Goal: Task Accomplishment & Management: Use online tool/utility

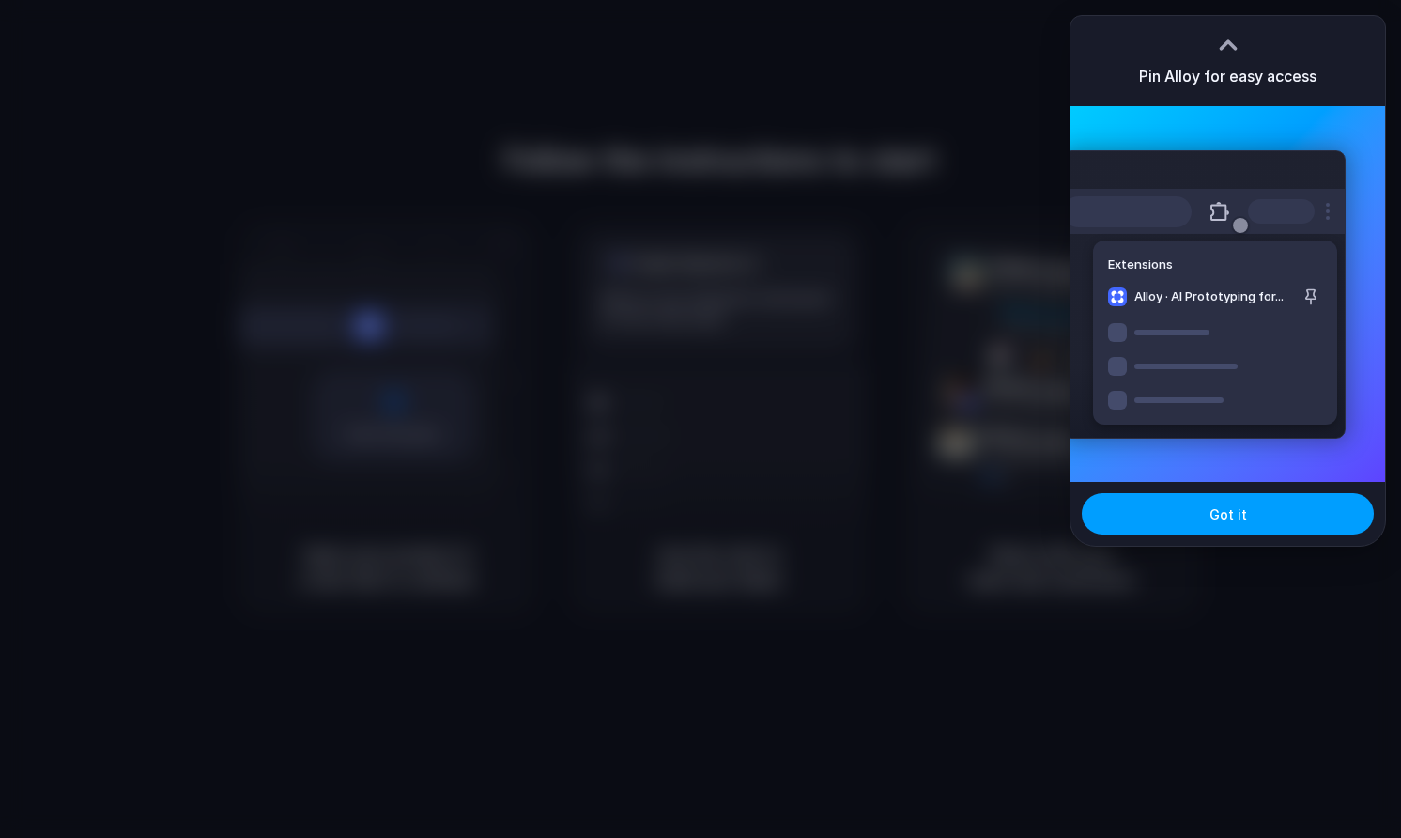
click at [1214, 516] on span "Got it" at bounding box center [1228, 514] width 38 height 20
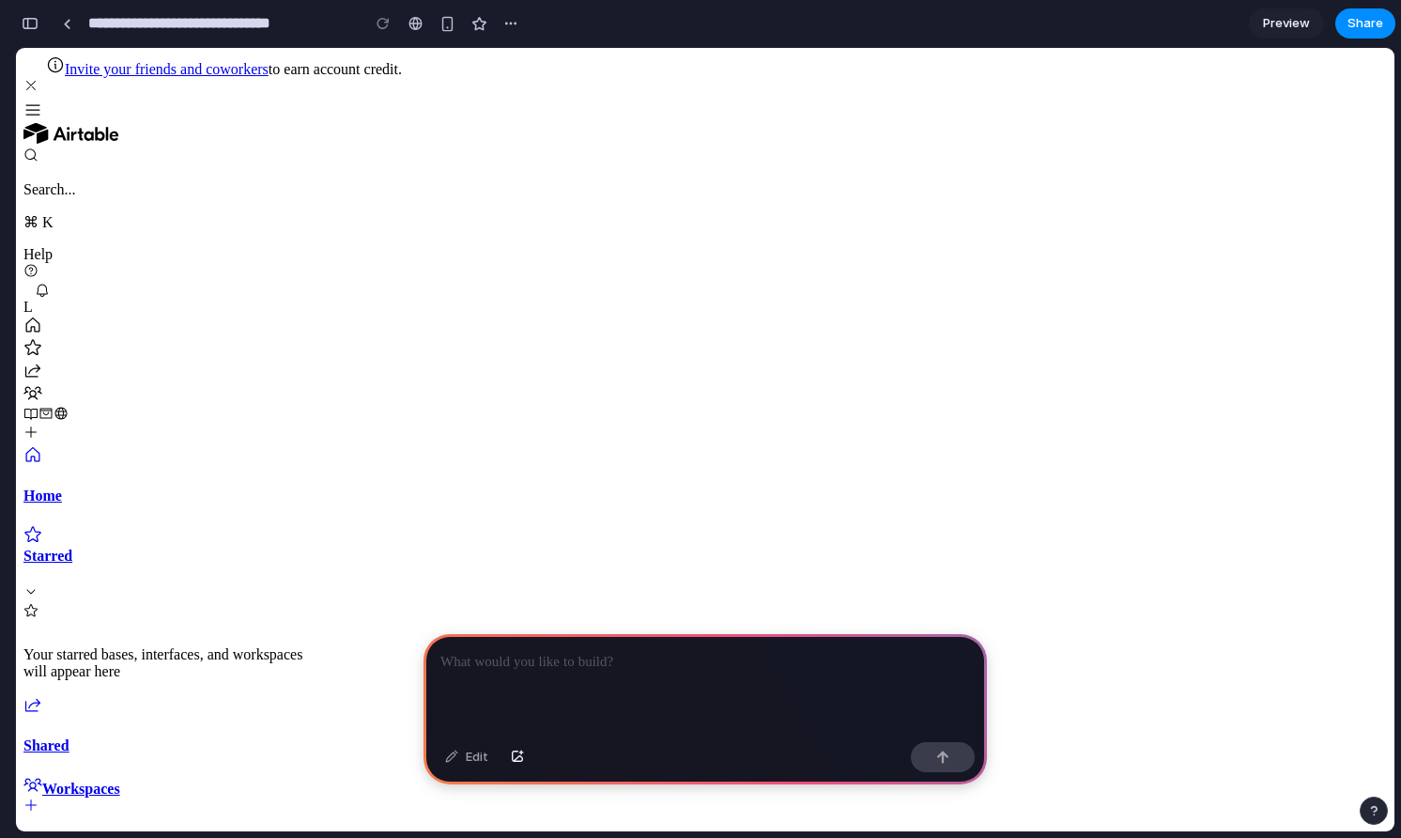
click at [36, 81] on use "Dismiss banner" at bounding box center [30, 85] width 9 height 9
click at [620, 682] on div at bounding box center [704, 684] width 563 height 100
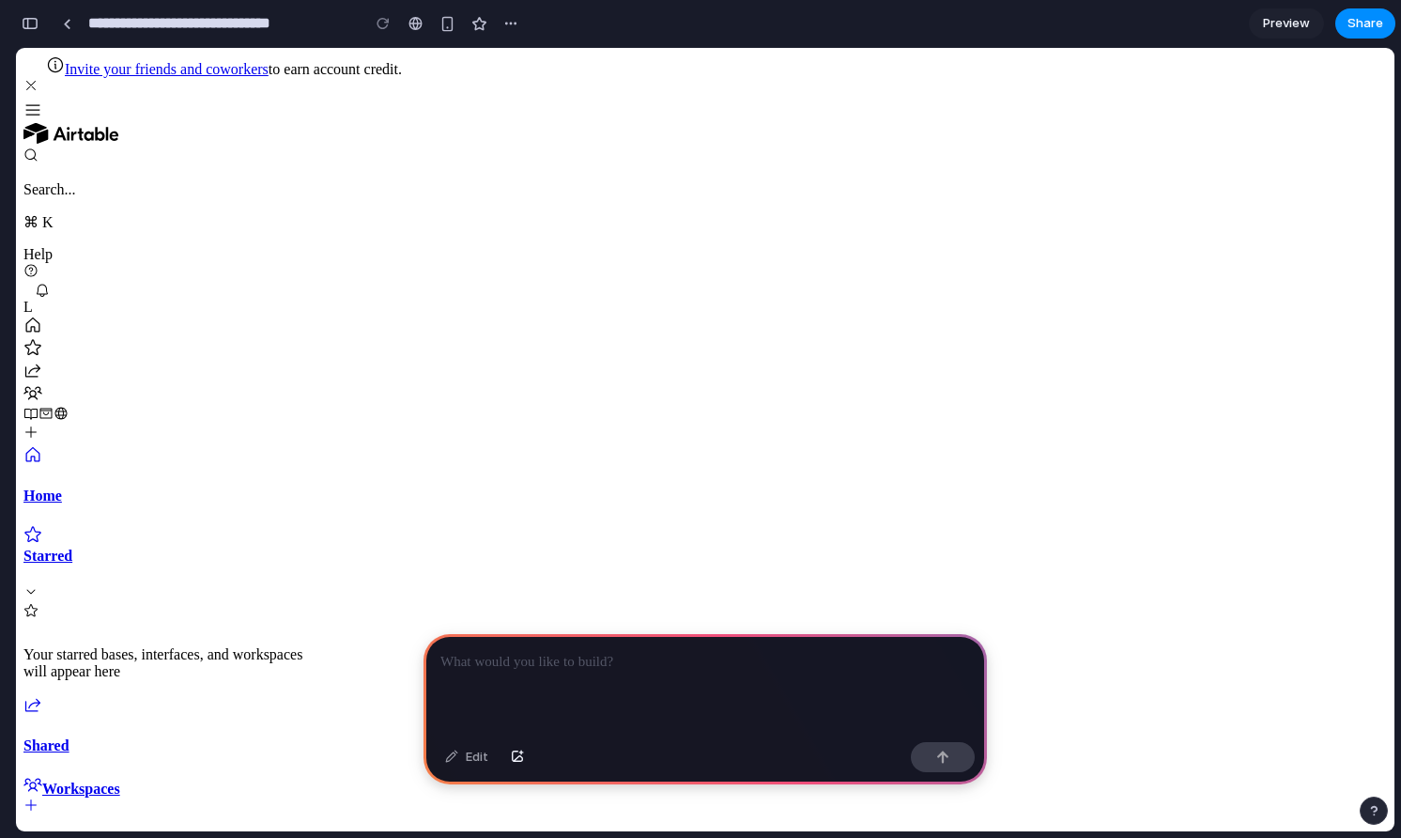
click at [1281, 28] on span "Preview" at bounding box center [1286, 23] width 47 height 19
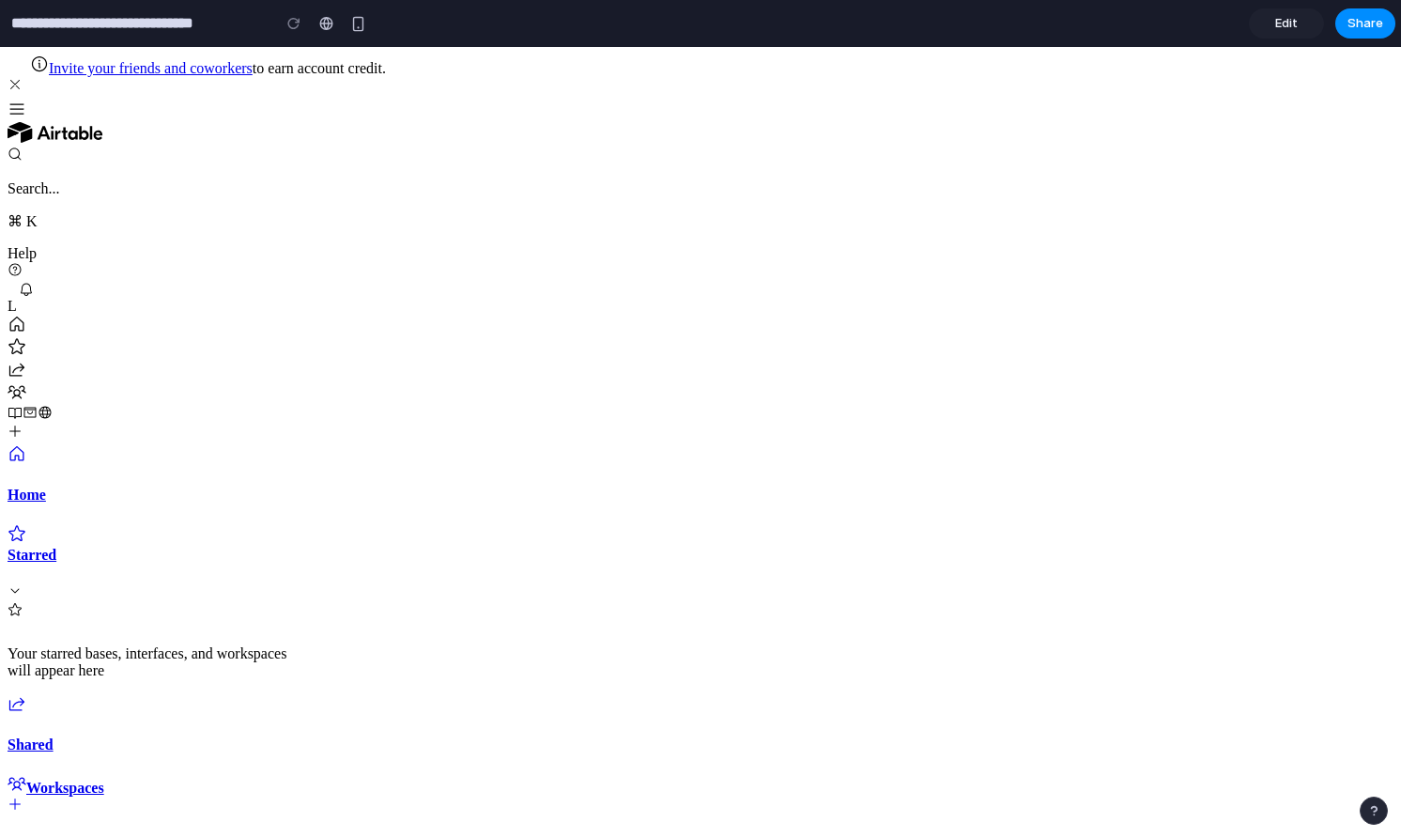
click at [1278, 21] on span "Edit" at bounding box center [1286, 23] width 23 height 19
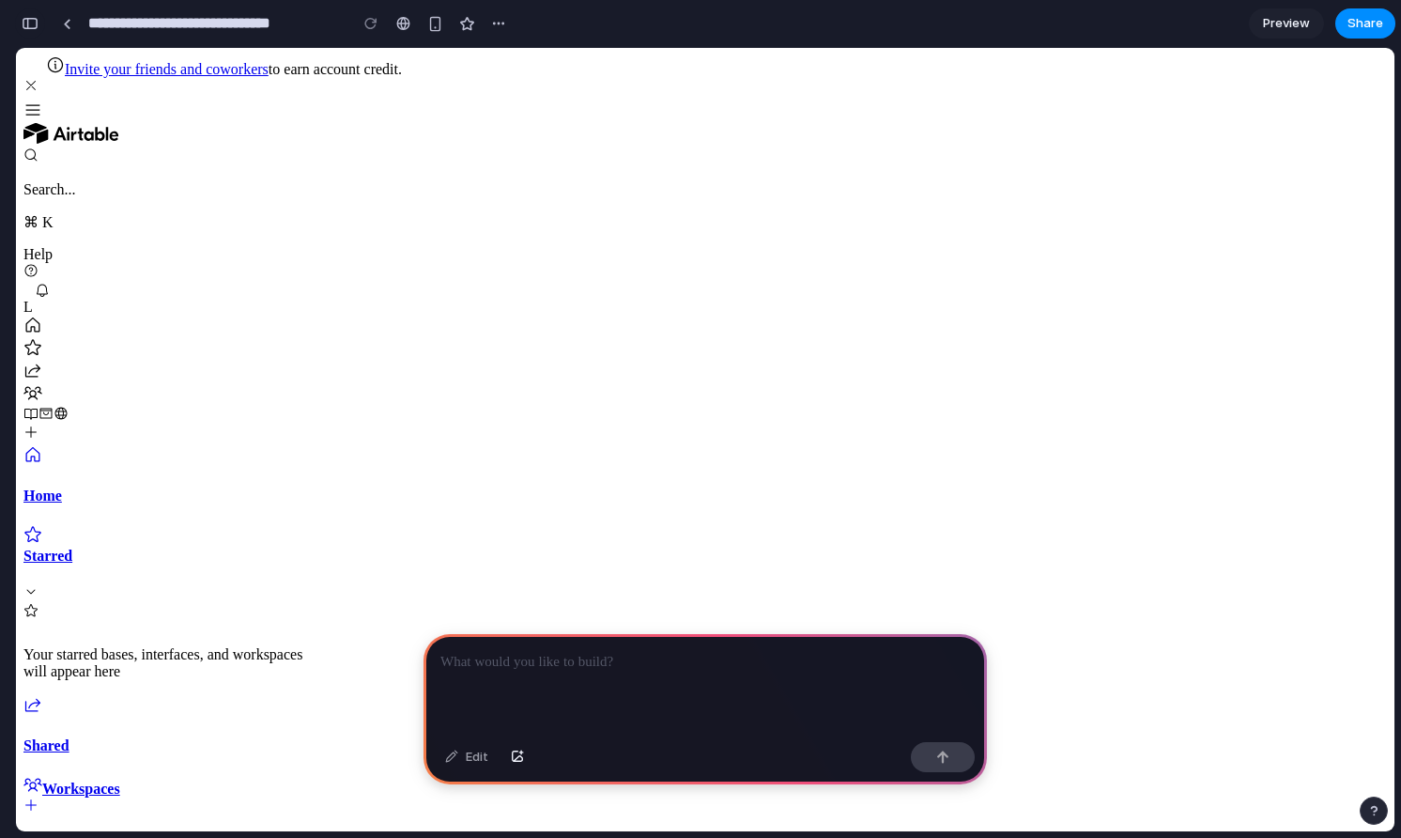
click at [39, 23] on button "button" at bounding box center [30, 23] width 30 height 30
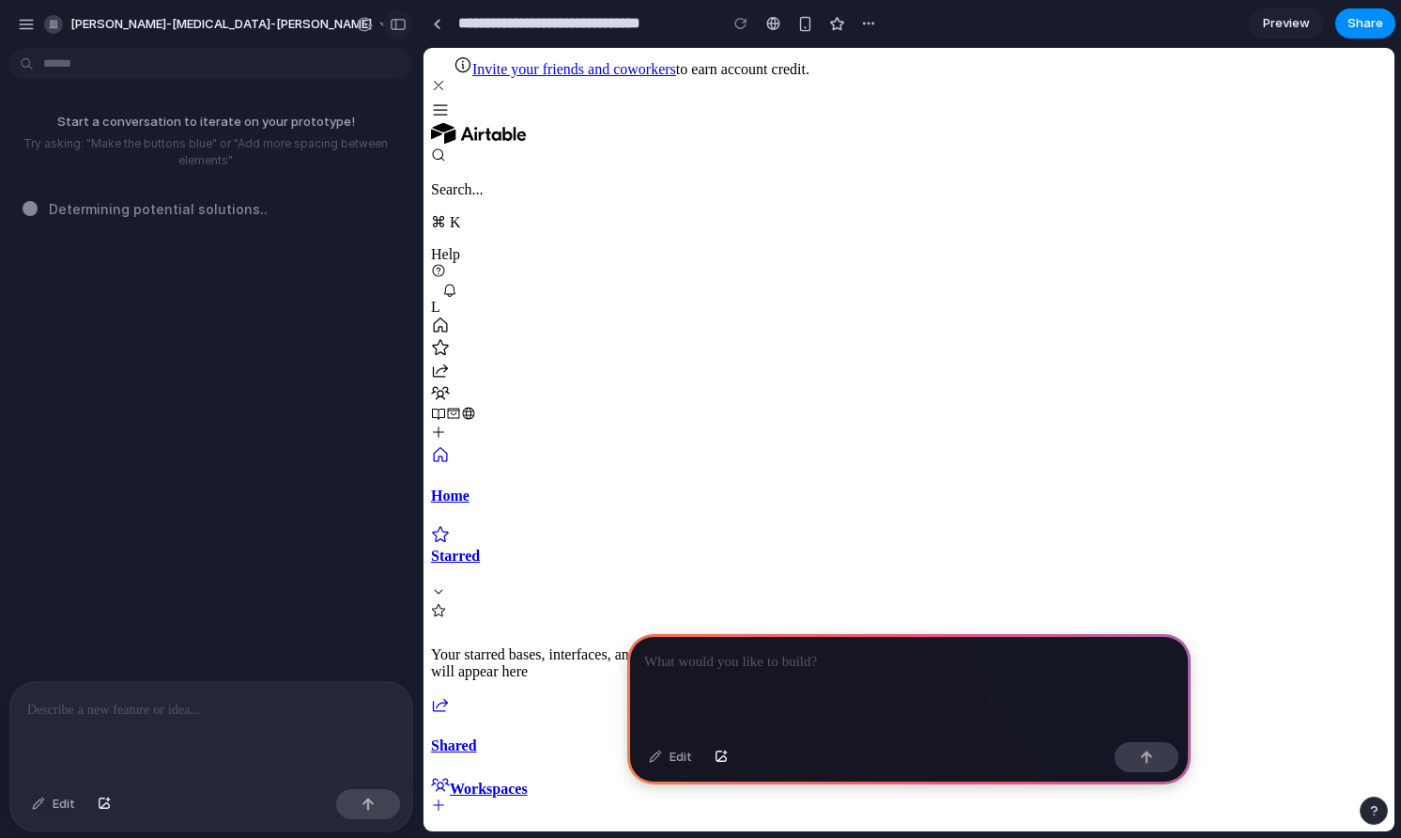
click at [391, 23] on div "button" at bounding box center [398, 24] width 17 height 13
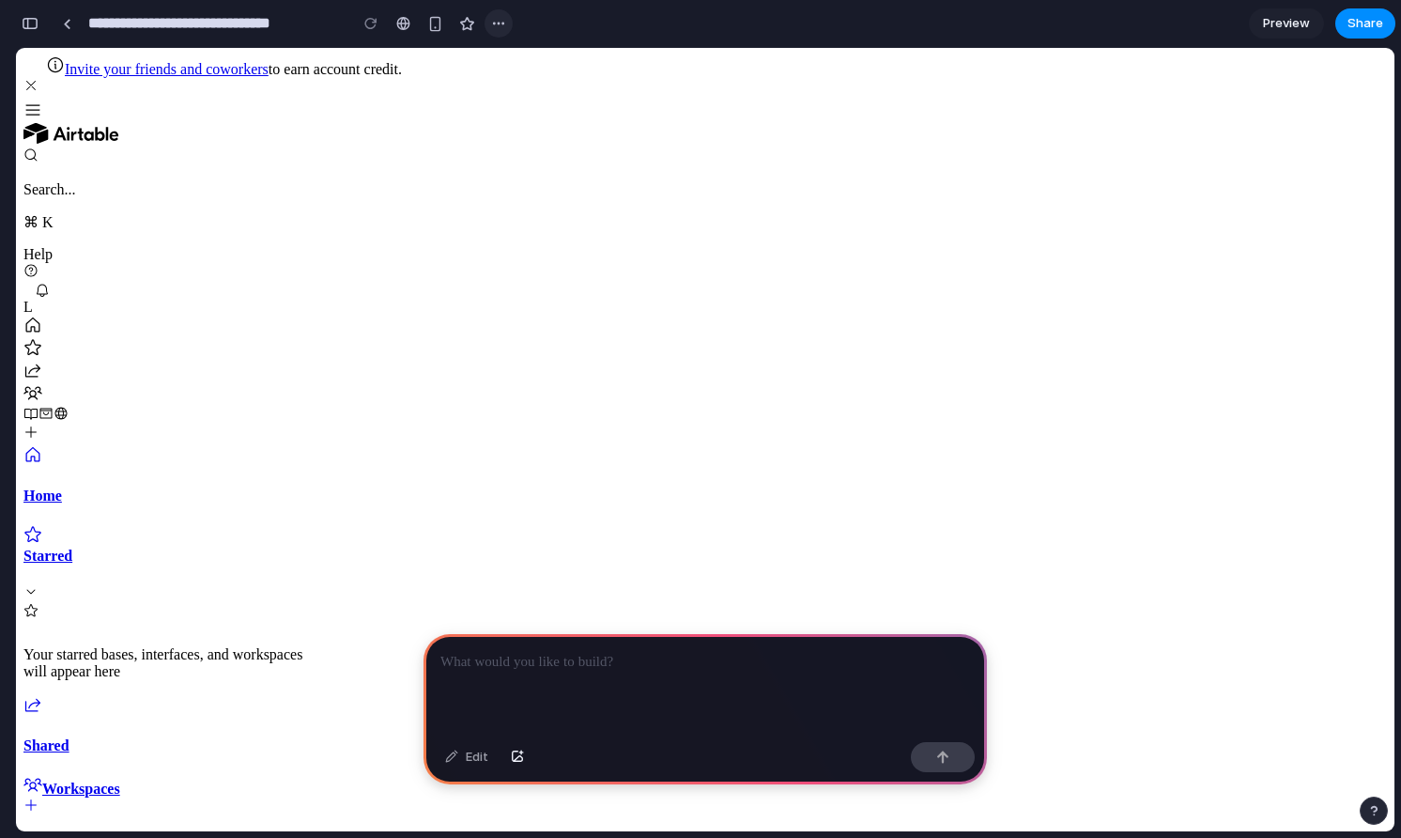
click at [495, 29] on div "button" at bounding box center [498, 23] width 15 height 15
click at [751, 242] on div "Duplicate Delete" at bounding box center [700, 419] width 1401 height 838
click at [1277, 23] on span "Preview" at bounding box center [1286, 23] width 47 height 19
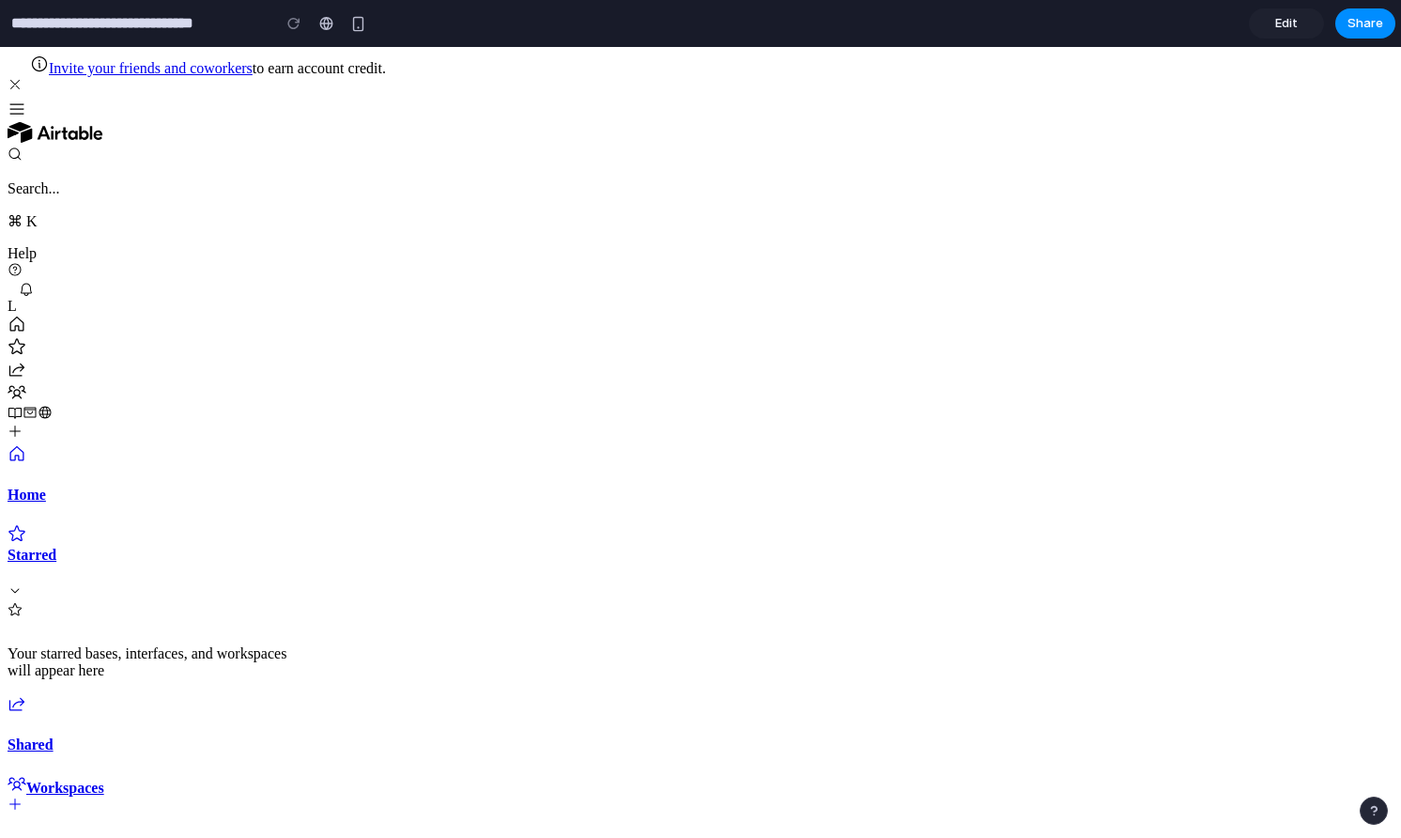
click at [1284, 28] on span "Edit" at bounding box center [1286, 23] width 23 height 19
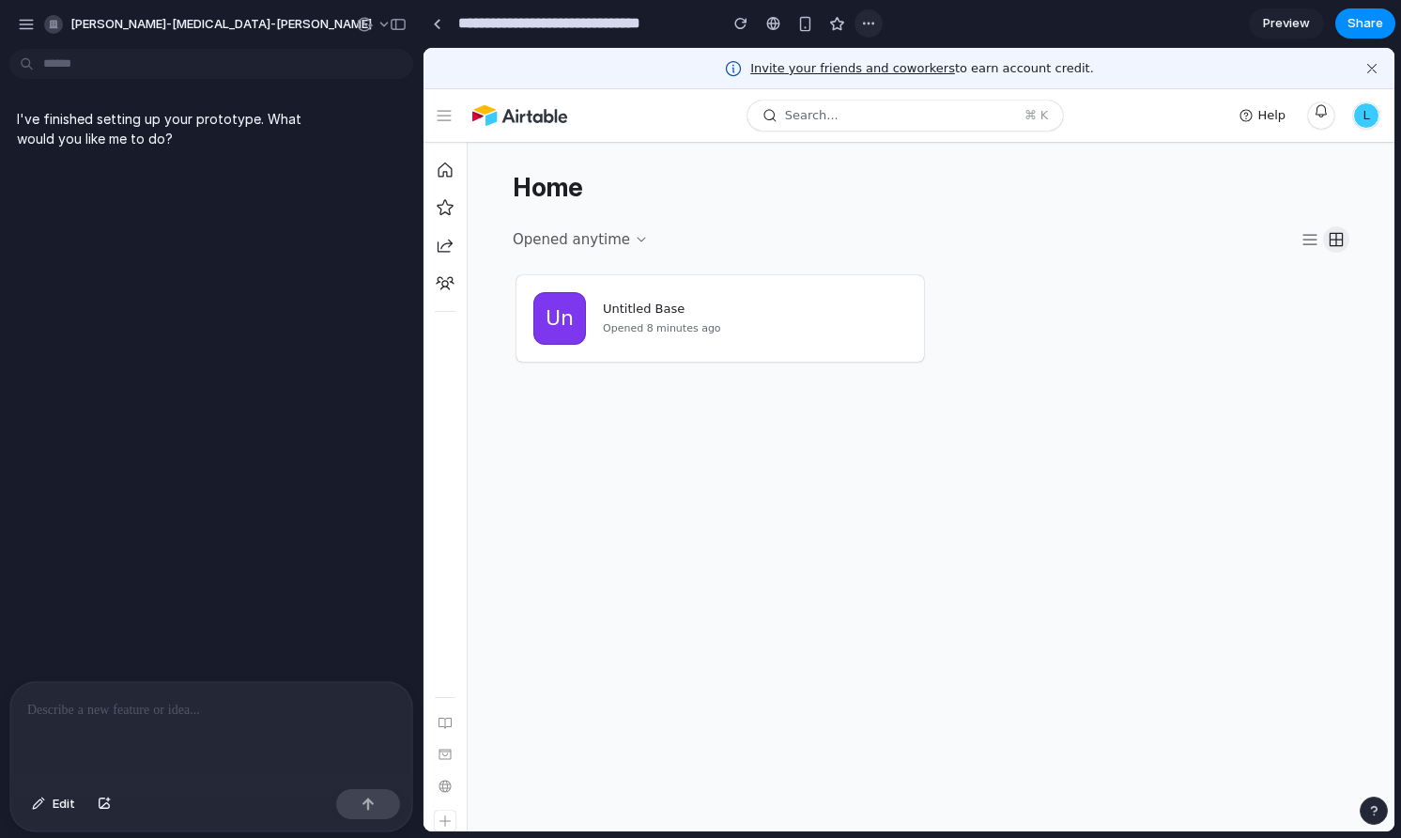
click at [872, 24] on div "button" at bounding box center [868, 23] width 15 height 15
click at [22, 23] on div "Duplicate Delete" at bounding box center [700, 419] width 1401 height 838
click at [22, 23] on div "button" at bounding box center [26, 24] width 17 height 17
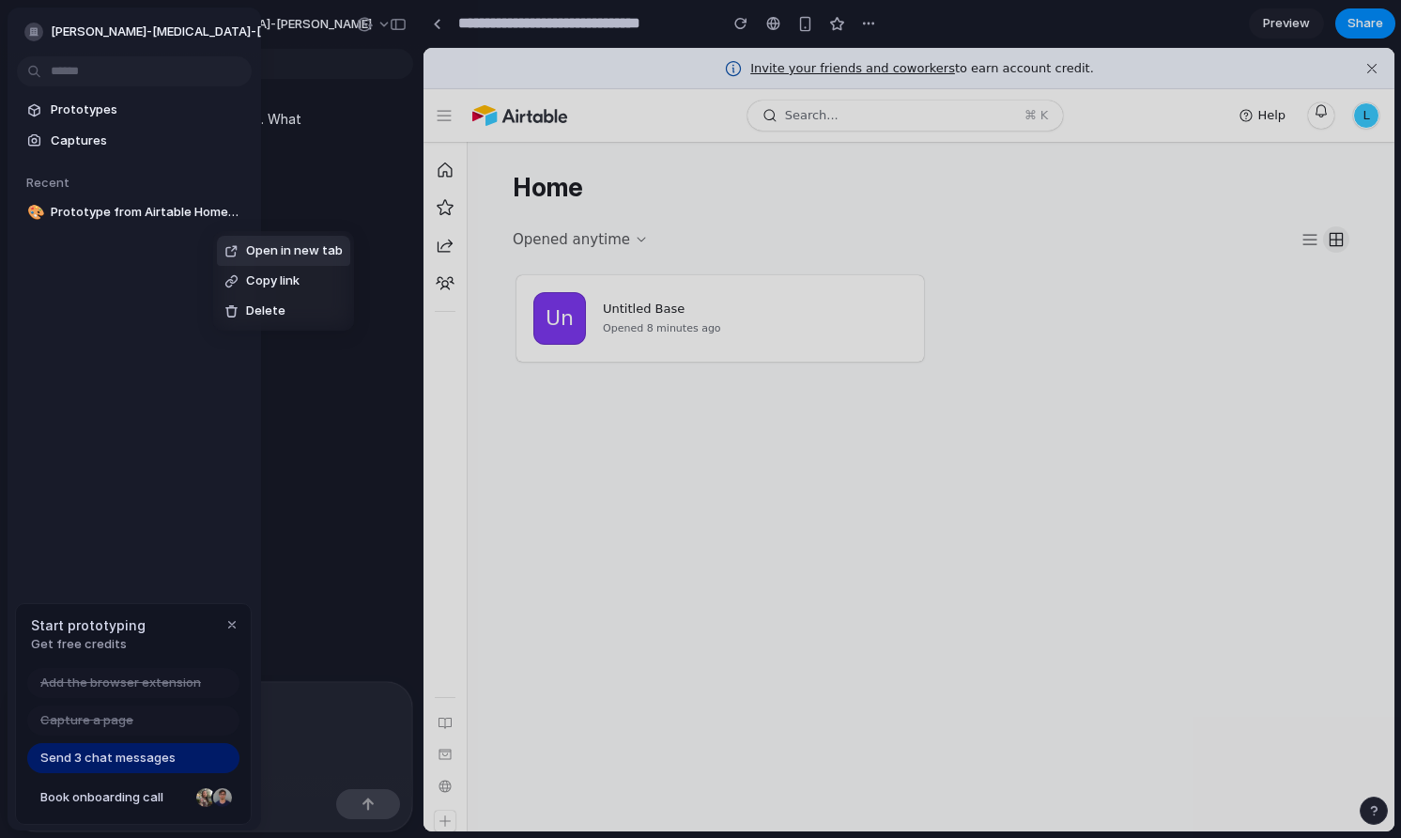
click at [718, 214] on div "Open in new tab Copy link Delete" at bounding box center [700, 419] width 1401 height 838
click at [771, 24] on div at bounding box center [700, 419] width 1401 height 838
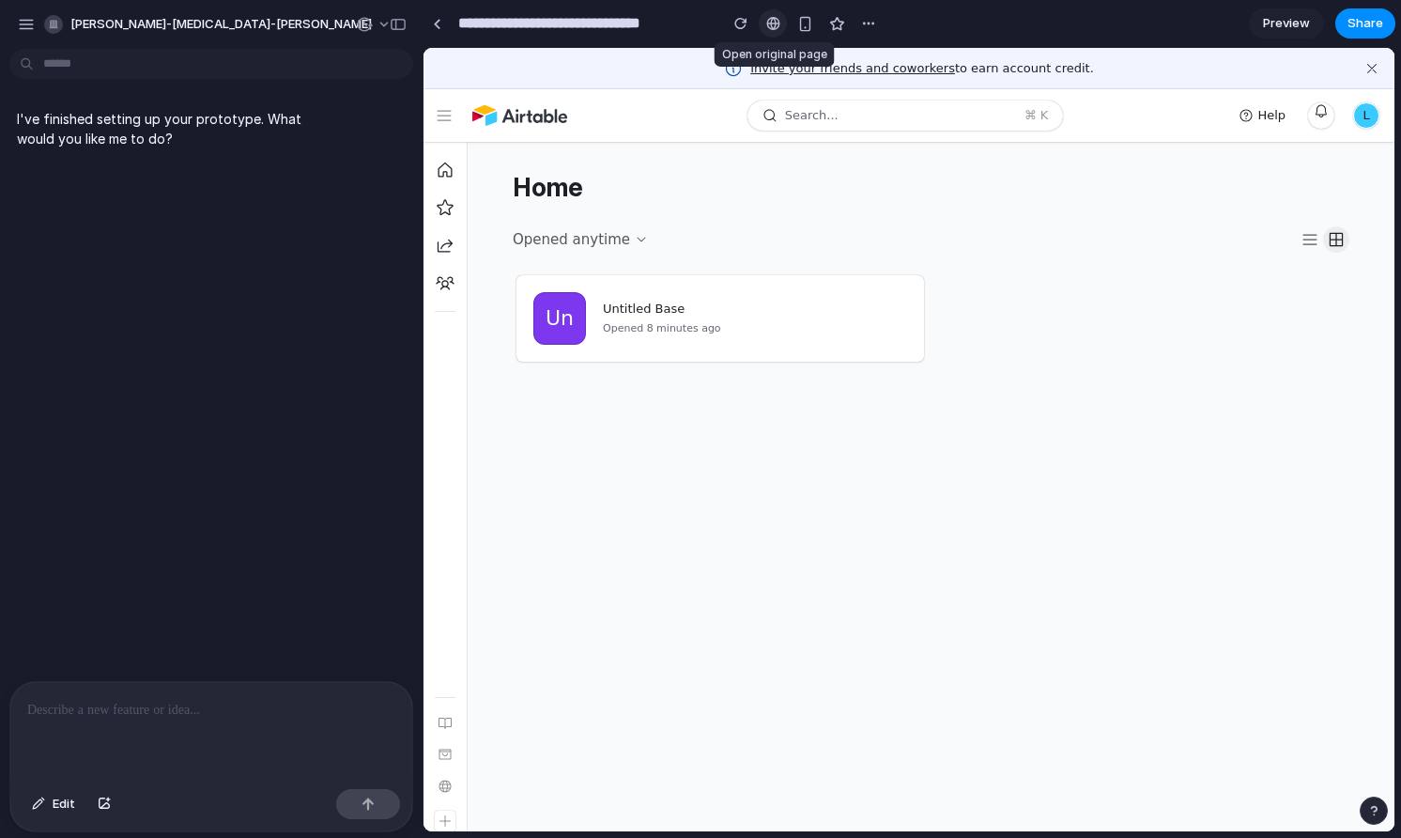
click at [771, 24] on div at bounding box center [773, 23] width 14 height 15
click at [864, 21] on div "button" at bounding box center [868, 23] width 15 height 15
click at [757, 529] on div "Duplicate Delete" at bounding box center [700, 419] width 1401 height 838
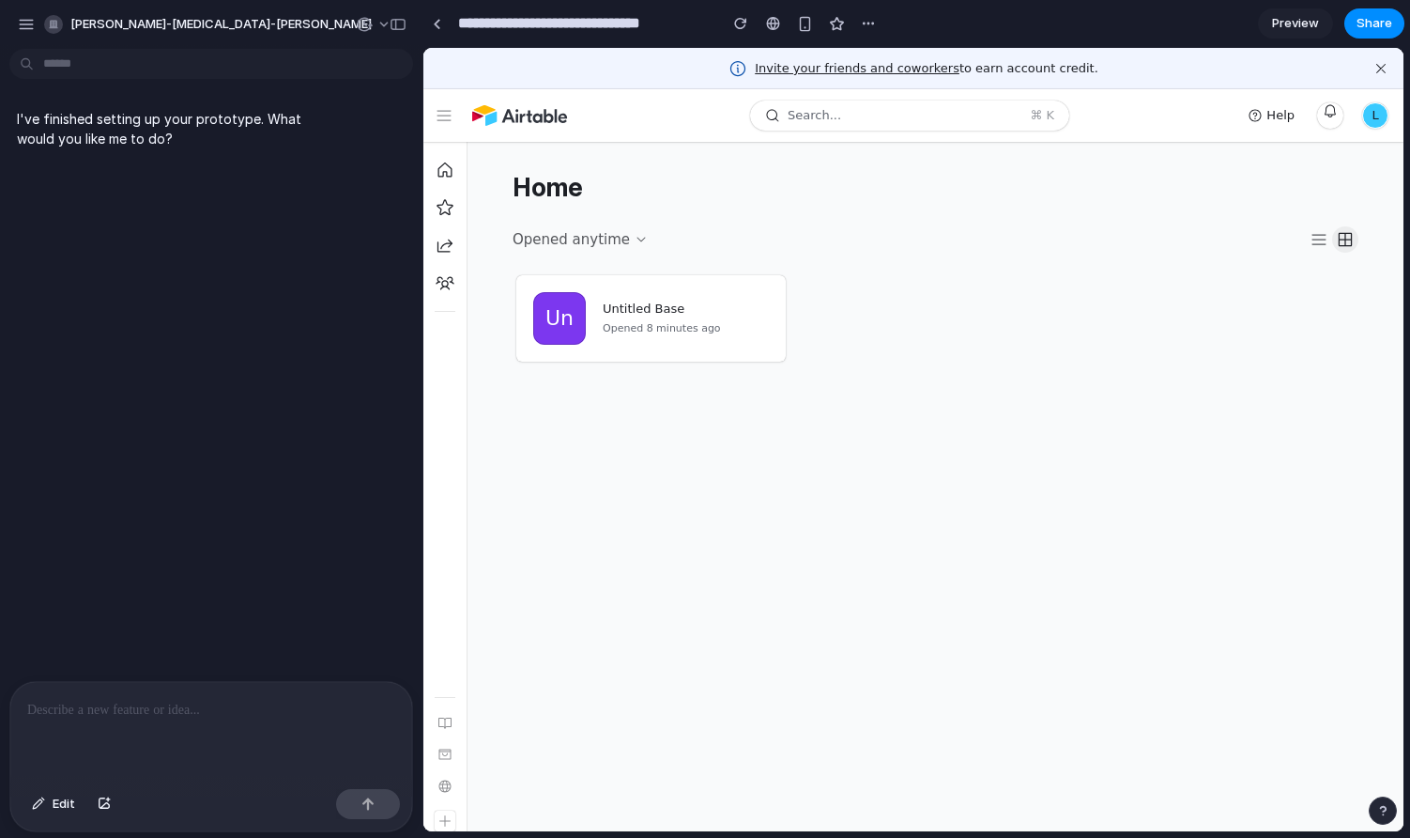
click at [647, 469] on div "Un Untitled Base Opened 8 minutes ago" at bounding box center [936, 551] width 846 height 560
